Goal: Navigation & Orientation: Find specific page/section

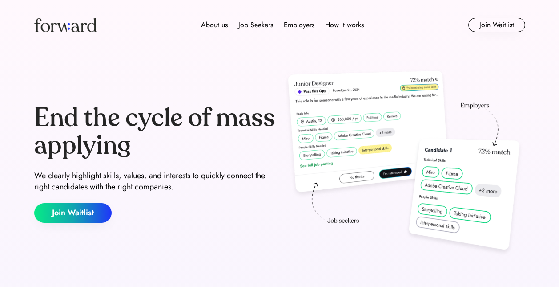
click at [73, 40] on div "About us Job Seekers Employers How it works Join Waitlist" at bounding box center [280, 25] width 534 height 50
click at [68, 29] on img at bounding box center [65, 25] width 62 height 14
click at [219, 26] on div "About us" at bounding box center [214, 25] width 27 height 11
